Goal: Task Accomplishment & Management: Manage account settings

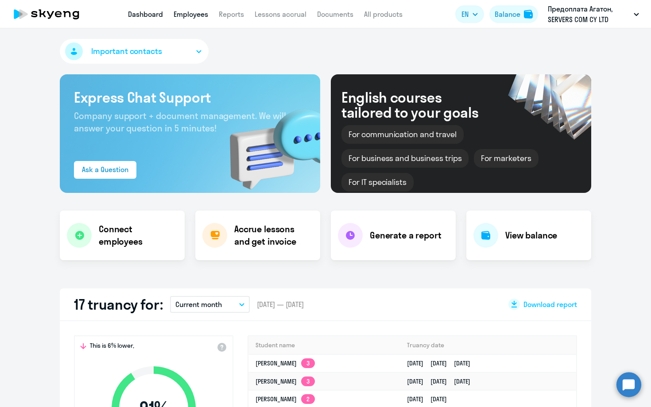
click at [188, 12] on link "Employees" at bounding box center [191, 14] width 35 height 9
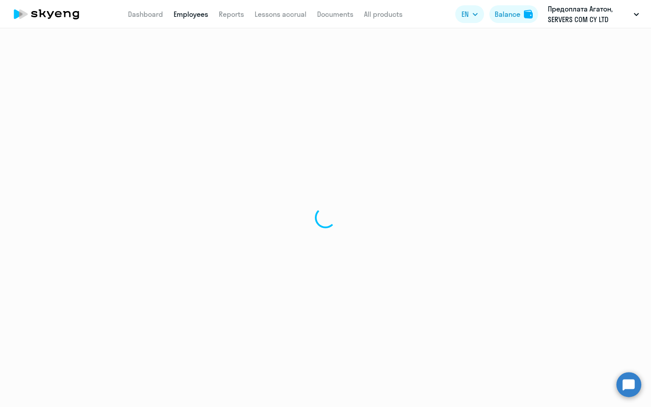
select select "30"
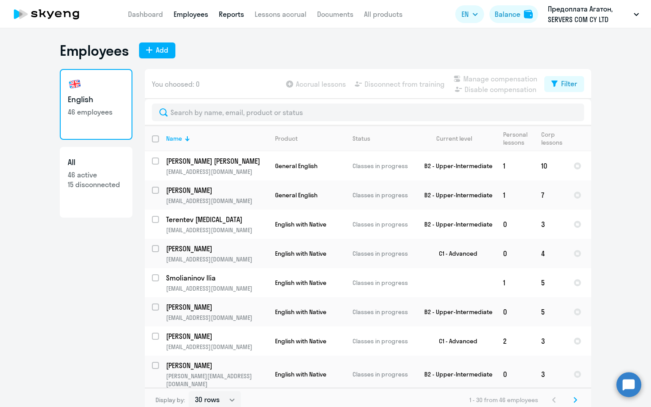
click at [233, 14] on link "Reports" at bounding box center [231, 14] width 25 height 9
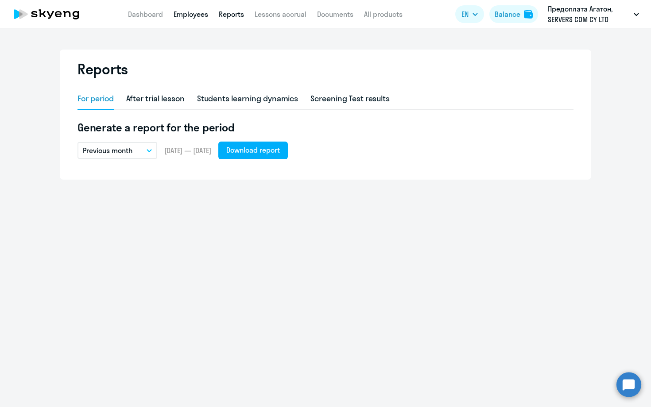
drag, startPoint x: 134, startPoint y: 15, endPoint x: 181, endPoint y: 16, distance: 47.4
click at [135, 15] on link "Dashboard" at bounding box center [145, 14] width 35 height 9
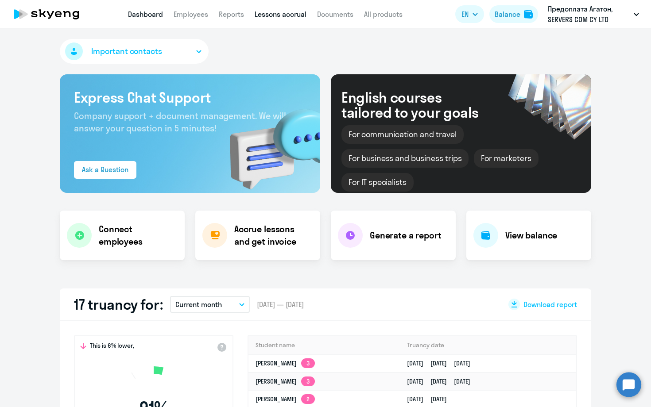
click at [277, 14] on link "Lessons accrual" at bounding box center [281, 14] width 52 height 9
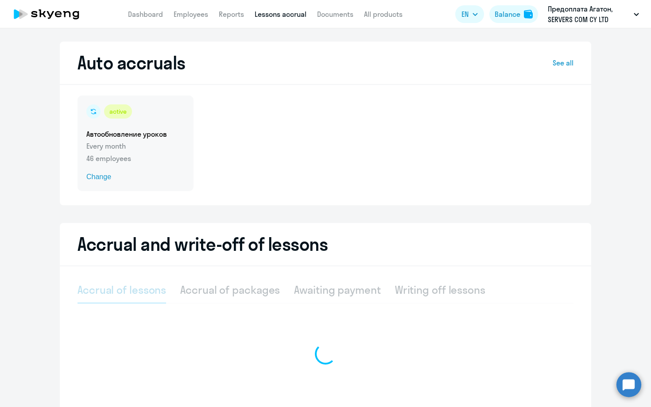
select select "10"
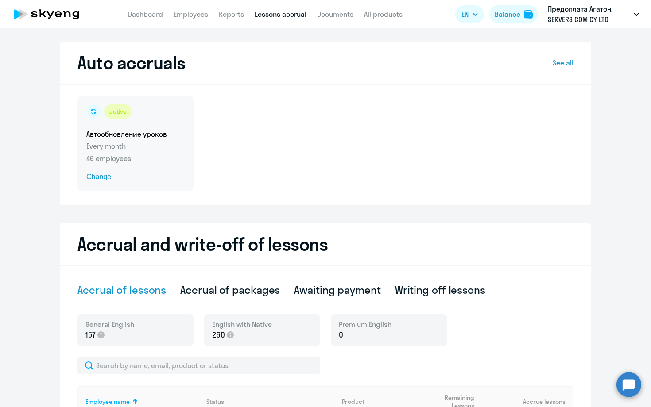
click at [122, 141] on p "Every month" at bounding box center [135, 146] width 98 height 11
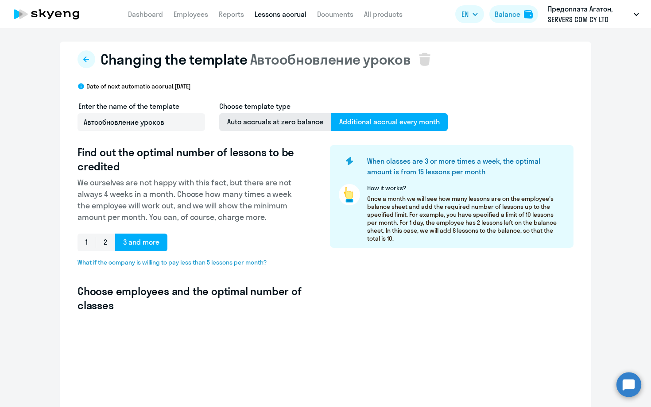
select select "10"
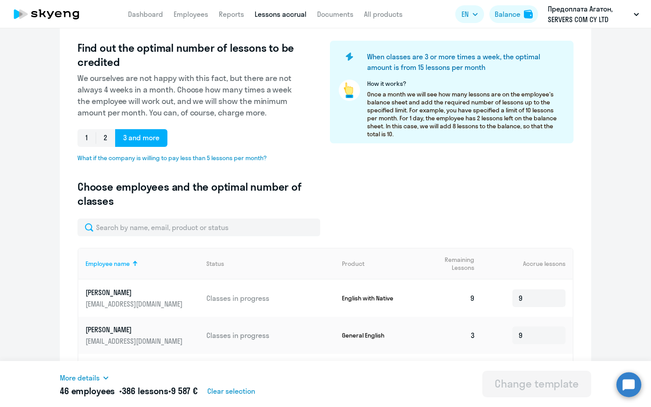
scroll to position [139, 0]
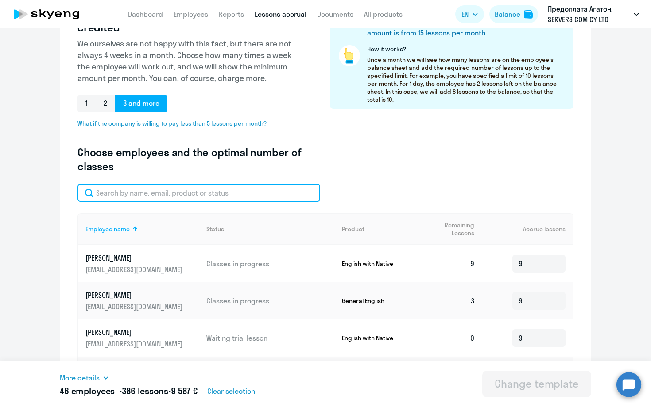
click at [148, 193] on input "text" at bounding box center [198, 193] width 243 height 18
click at [154, 193] on input "text" at bounding box center [198, 193] width 243 height 18
type input "poly"
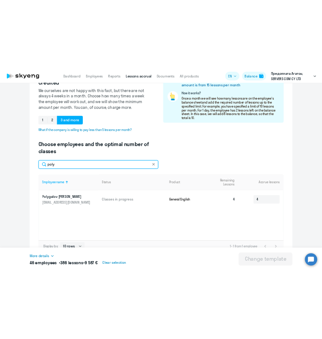
scroll to position [142, 0]
